Goal: Task Accomplishment & Management: Complete application form

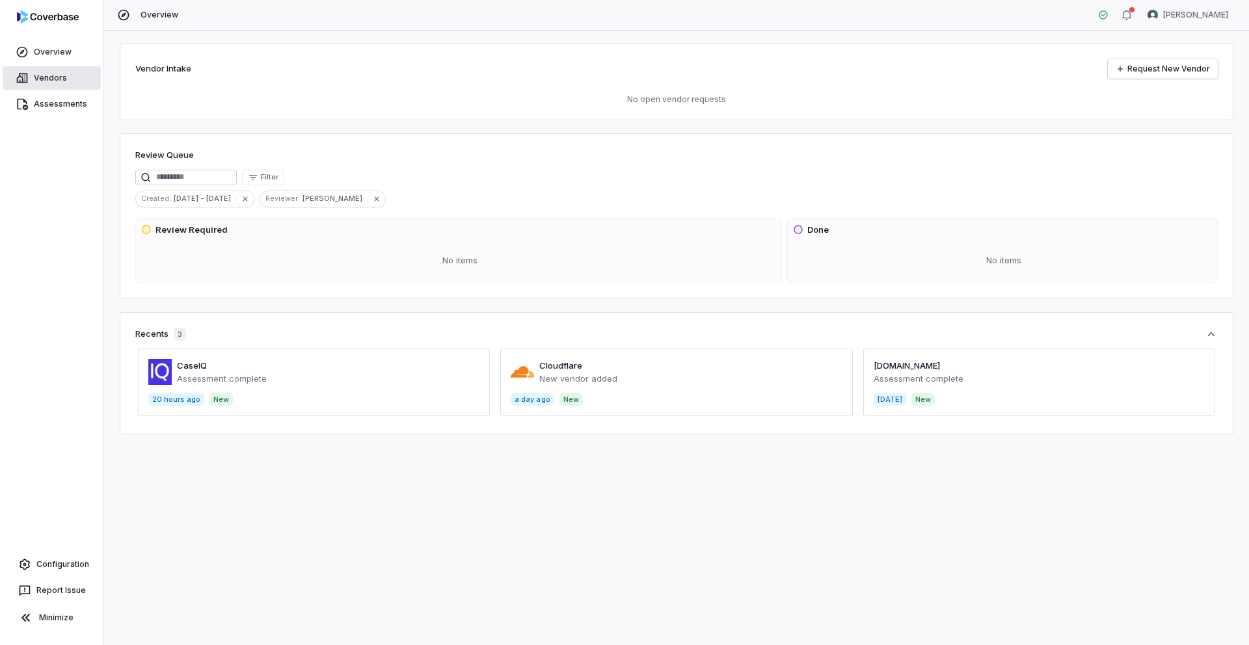
click at [54, 77] on span "Vendors" at bounding box center [50, 78] width 33 height 10
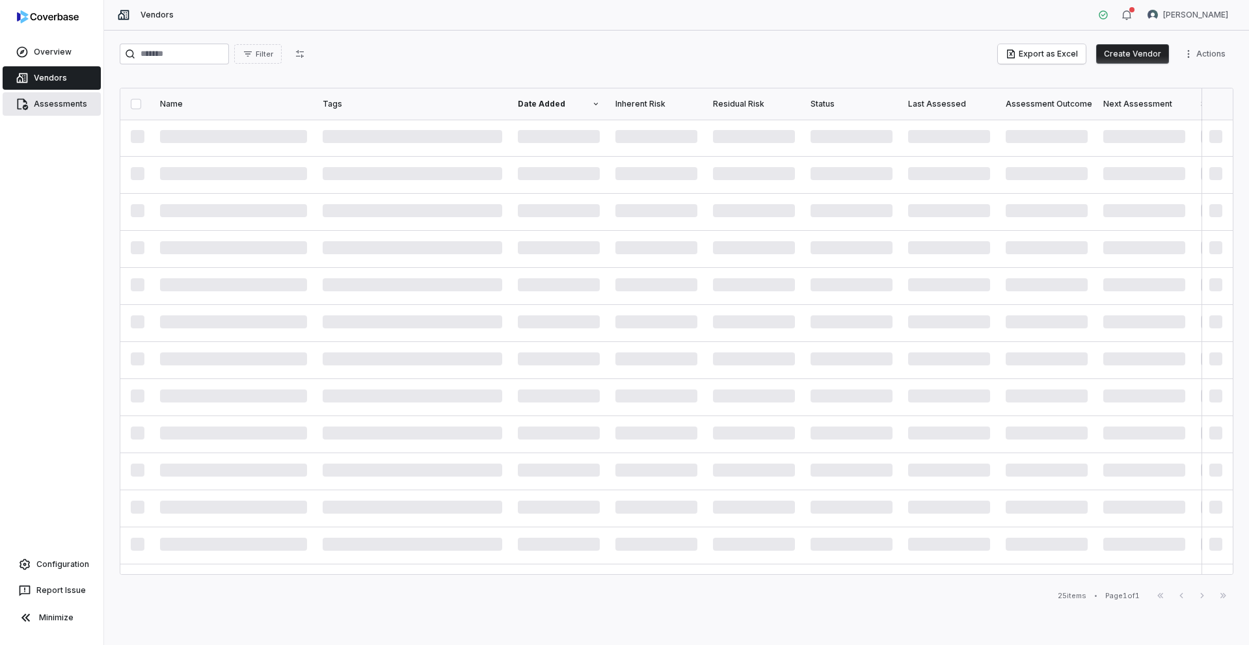
click at [48, 99] on span "Assessments" at bounding box center [60, 104] width 53 height 10
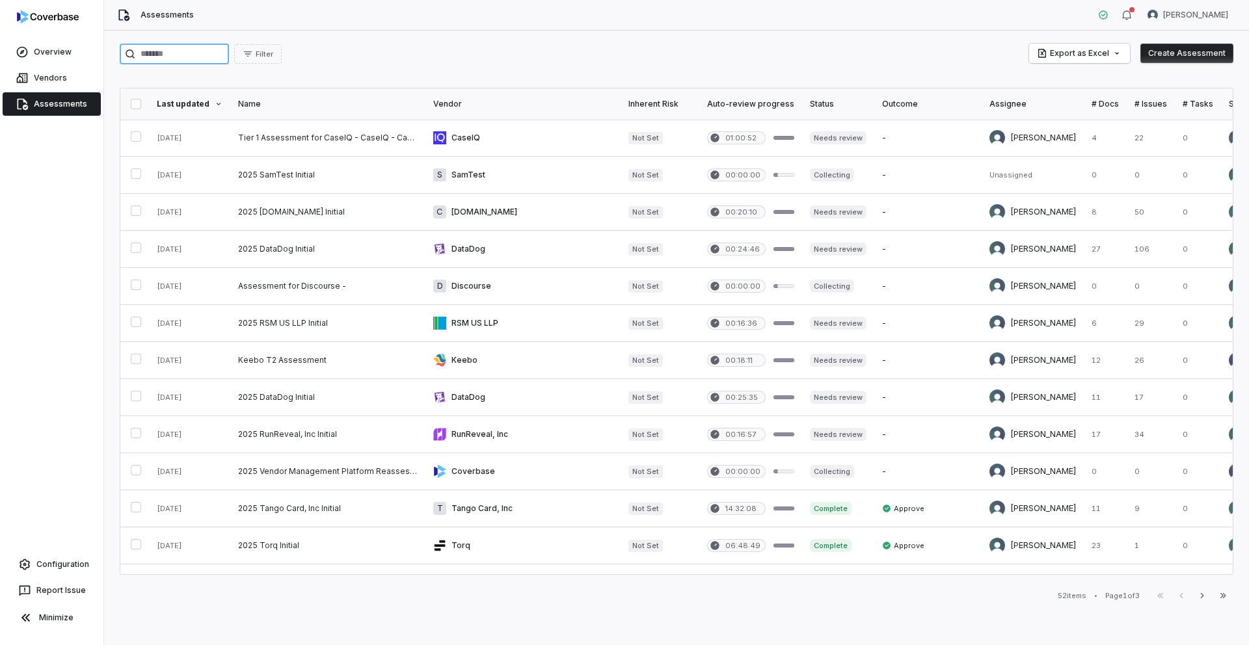
click at [188, 55] on input "search" at bounding box center [174, 54] width 109 height 21
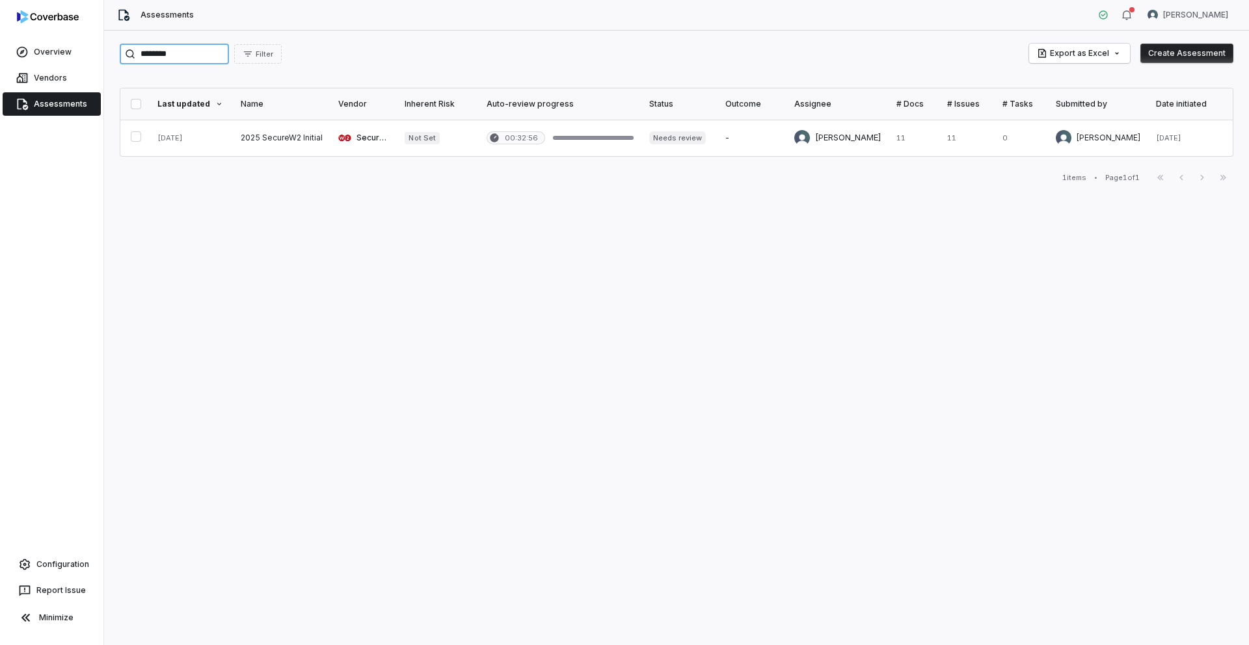
type input "********"
click at [279, 140] on link at bounding box center [282, 138] width 98 height 36
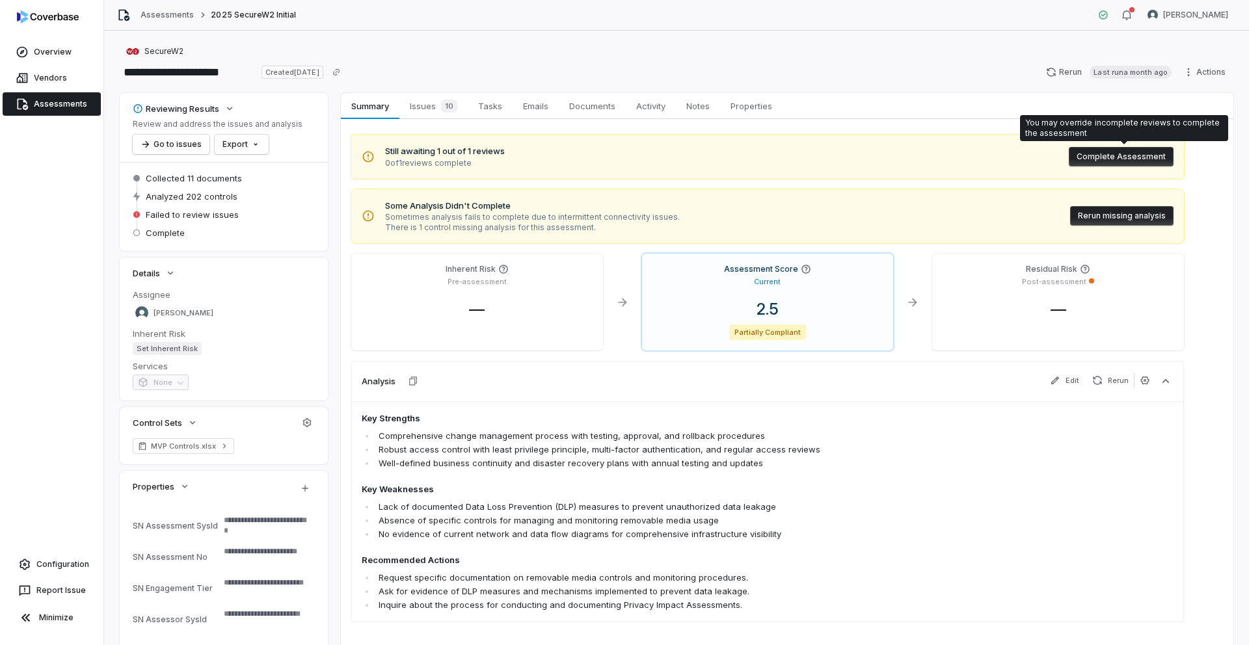
click at [1122, 156] on button "Complete Assessment" at bounding box center [1120, 157] width 105 height 20
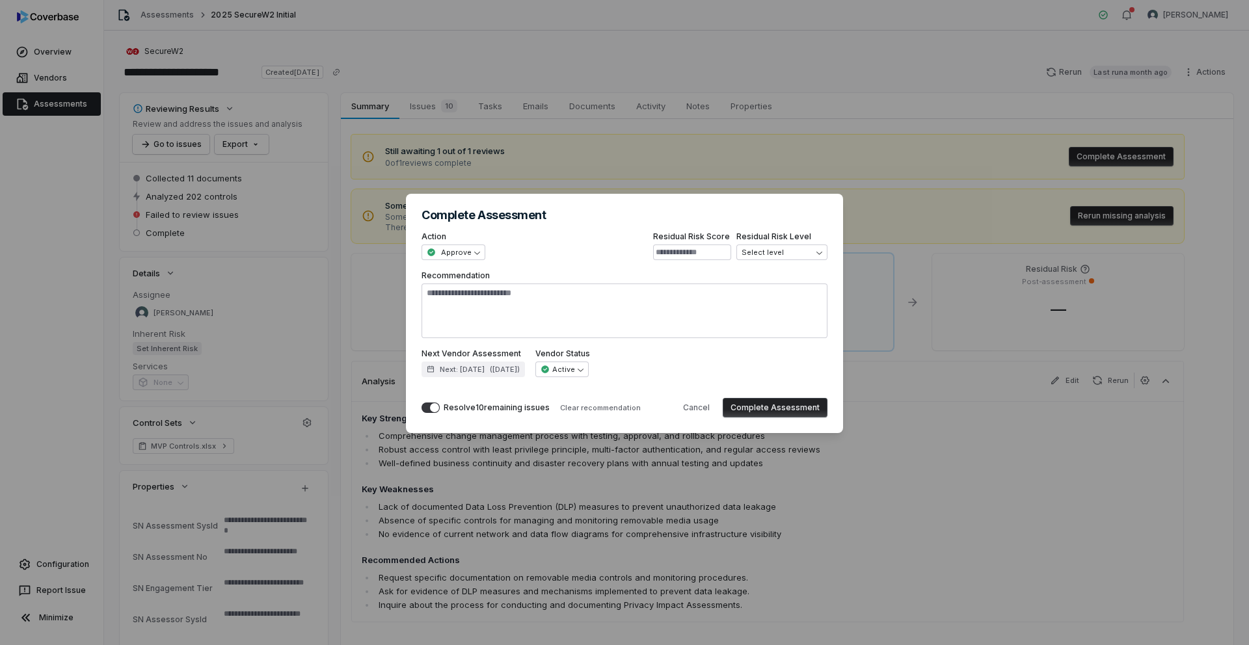
click at [770, 409] on button "Complete Assessment" at bounding box center [774, 408] width 105 height 20
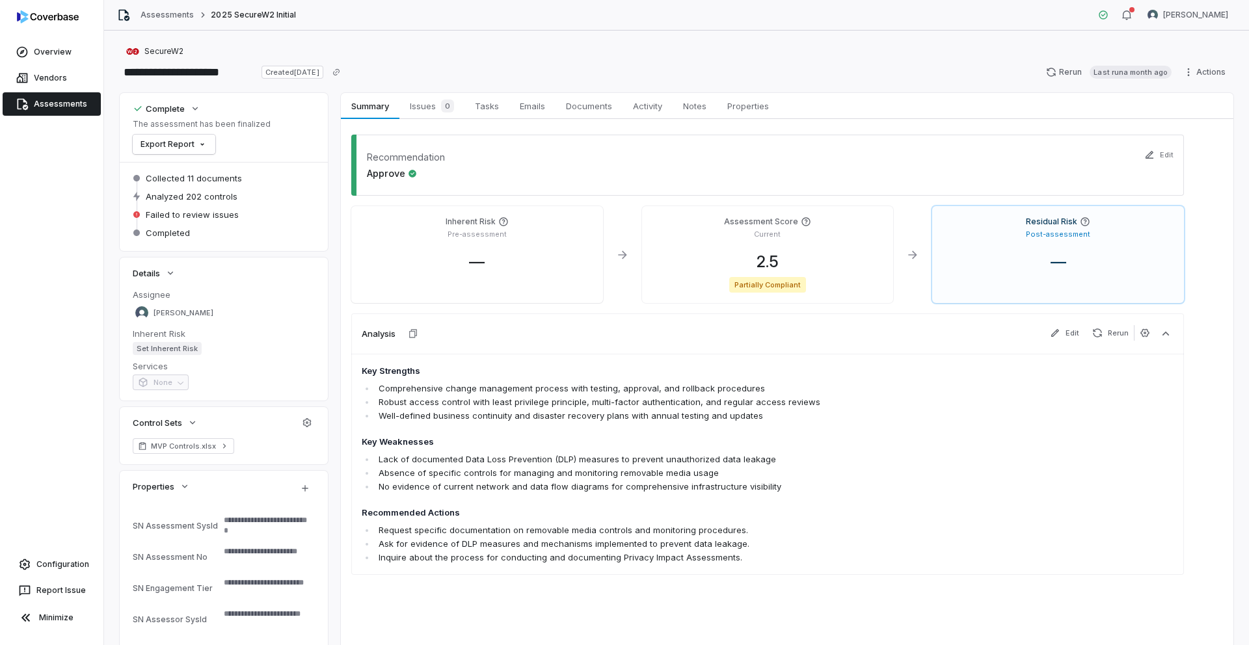
type textarea "*"
